Goal: Task Accomplishment & Management: Use online tool/utility

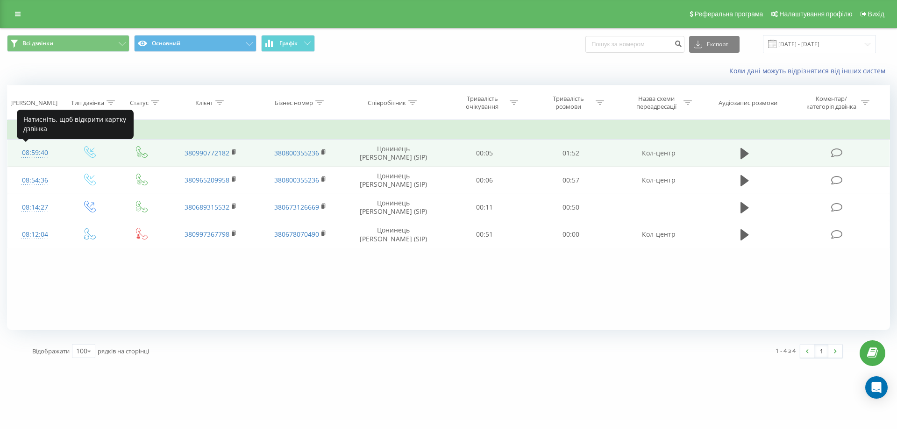
click at [39, 154] on div "08:59:40" at bounding box center [35, 153] width 36 height 18
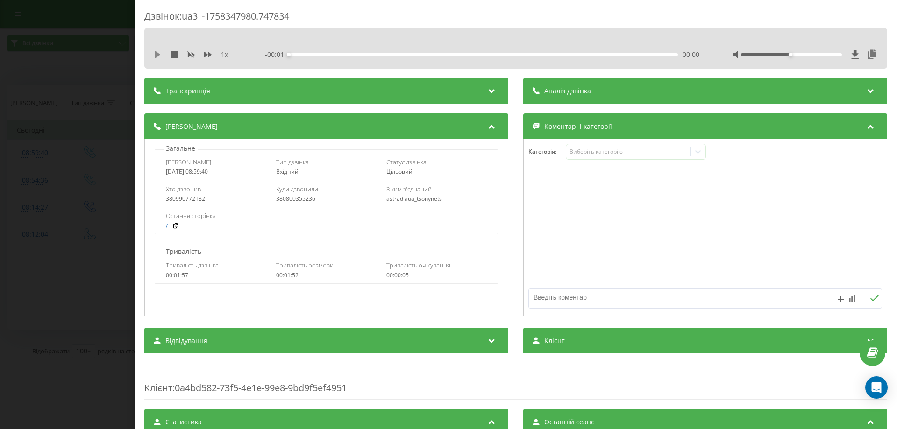
click at [155, 51] on icon at bounding box center [158, 54] width 6 height 7
drag, startPoint x: 784, startPoint y: 53, endPoint x: 879, endPoint y: 52, distance: 95.3
click at [879, 52] on div "1 x - 01:50 00:01 00:01" at bounding box center [515, 48] width 743 height 41
click at [585, 151] on div "Виберіть категорію" at bounding box center [627, 151] width 117 height 7
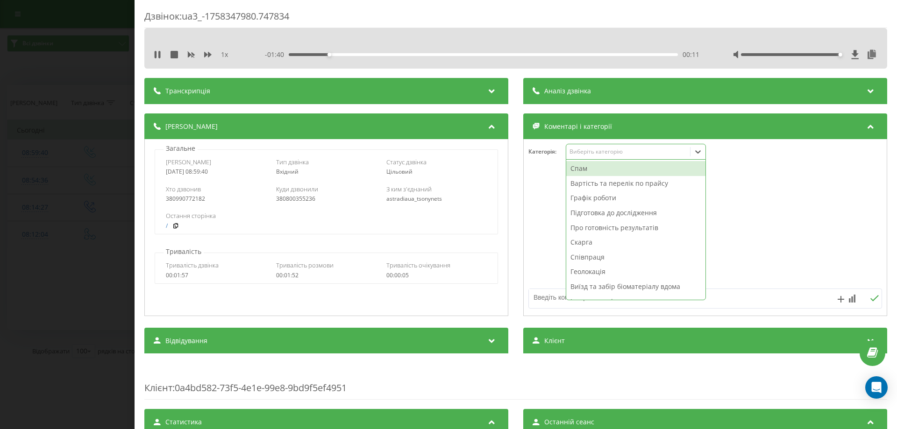
click at [598, 186] on div "Вартість та перелік по прайсу" at bounding box center [635, 183] width 139 height 15
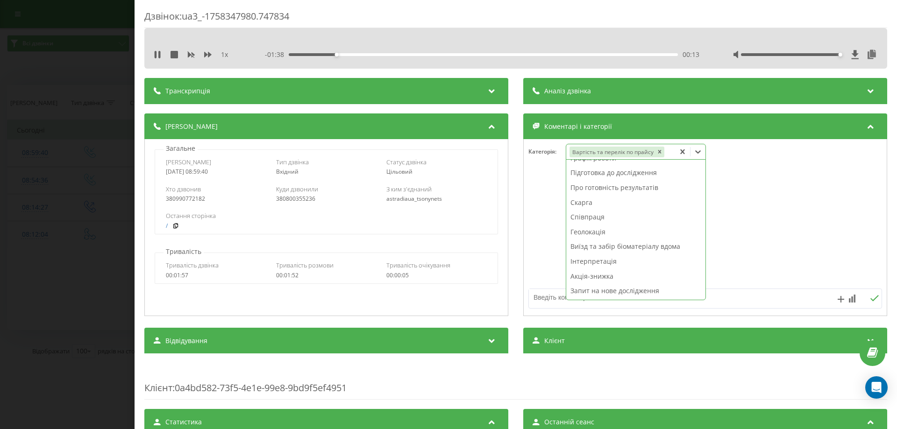
scroll to position [25, 0]
click at [542, 306] on textarea at bounding box center [670, 297] width 282 height 17
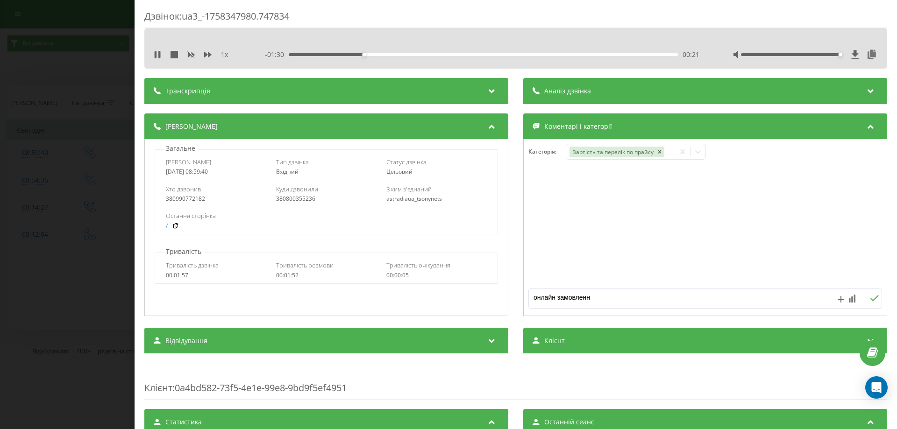
type textarea "онлайн замовлення"
click at [0, 378] on div "Дзвінок : ua3_-1758347980.747834 1 x - 01:28 00:23 00:23 Транскрипція Для AI-ан…" at bounding box center [448, 214] width 897 height 429
